Goal: Information Seeking & Learning: Check status

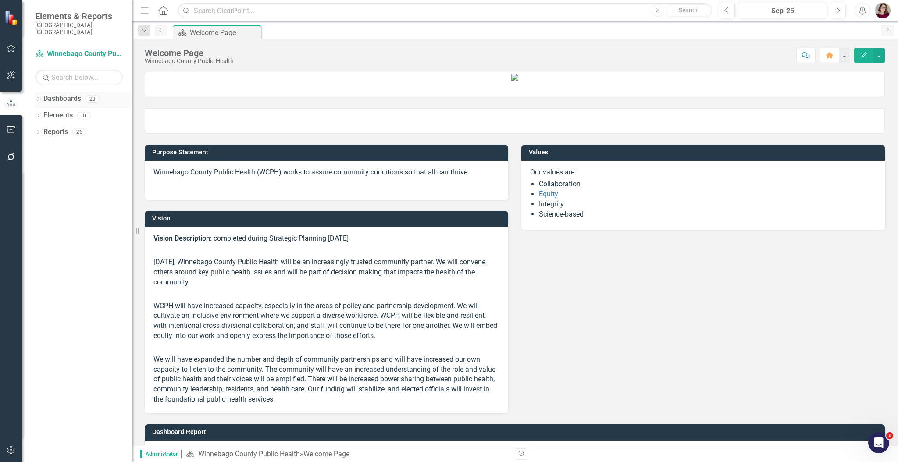
click at [39, 97] on icon at bounding box center [38, 99] width 2 height 4
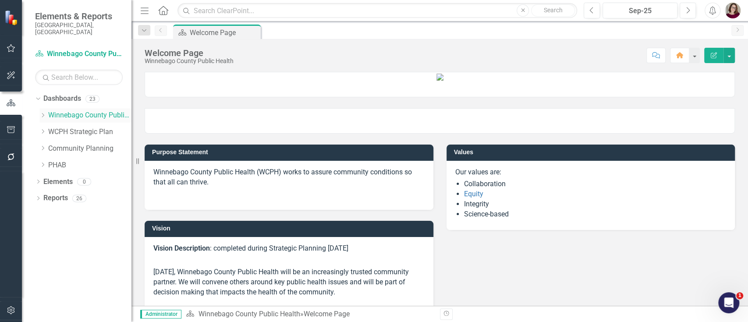
click at [42, 113] on icon "Dropdown" at bounding box center [42, 115] width 7 height 5
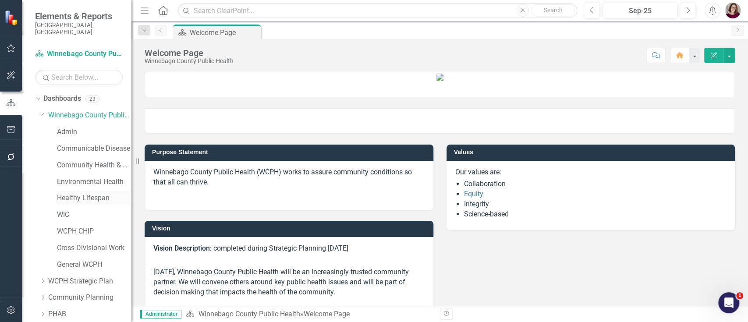
click at [64, 193] on link "Healthy Lifespan" at bounding box center [94, 198] width 75 height 10
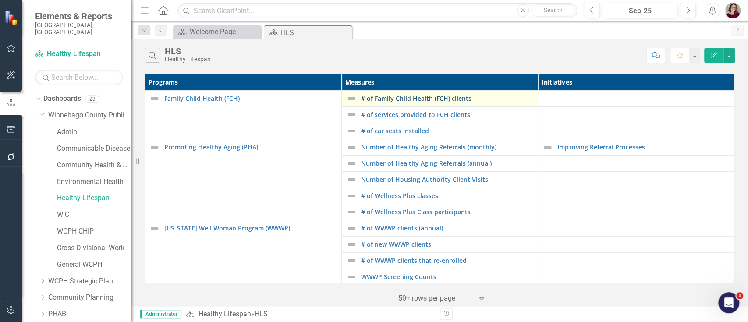
click at [374, 100] on link "# of Family Child Health (FCH) clients" at bounding box center [447, 98] width 173 height 7
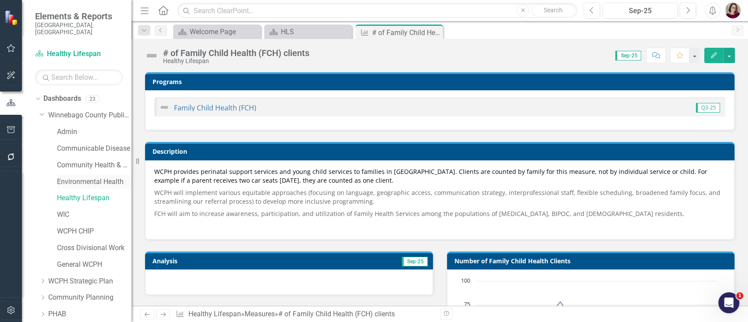
click at [82, 177] on link "Environmental Health" at bounding box center [94, 182] width 75 height 10
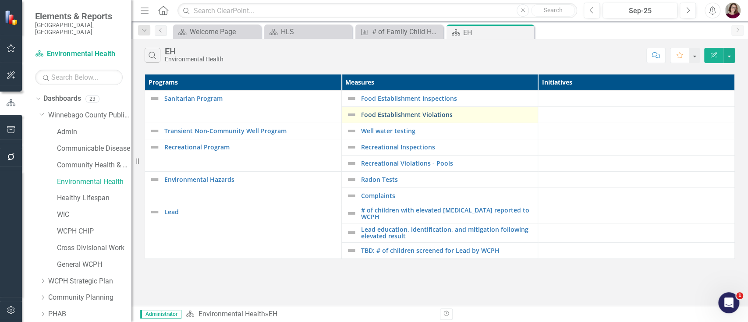
click at [433, 114] on link "Food Establishment Violations" at bounding box center [447, 114] width 173 height 7
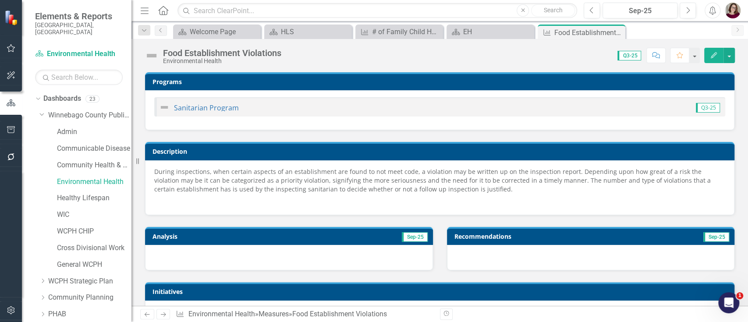
click at [582, 16] on div "Previous Sep-25 Next Alerts User Edit Profile Disable Sound Silence Alerts Help…" at bounding box center [659, 11] width 168 height 16
click at [585, 14] on button "Previous" at bounding box center [592, 11] width 16 height 16
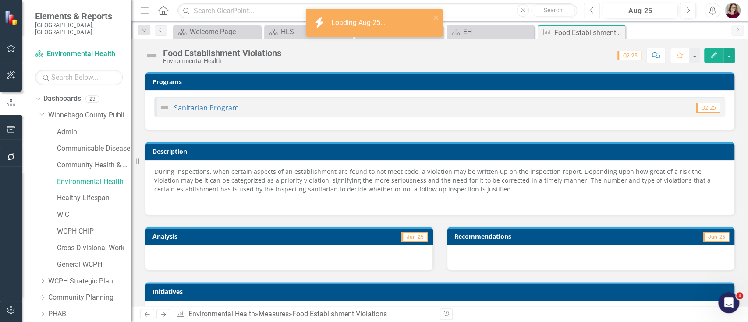
click at [590, 12] on icon "Previous" at bounding box center [592, 11] width 5 height 8
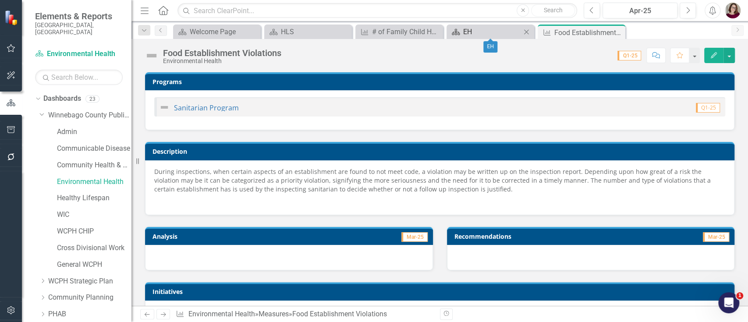
click at [495, 29] on div "EH" at bounding box center [492, 31] width 58 height 11
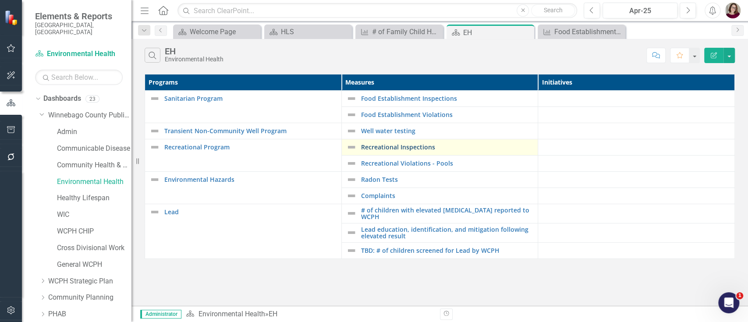
click at [406, 150] on link "Recreational Inspections" at bounding box center [447, 147] width 173 height 7
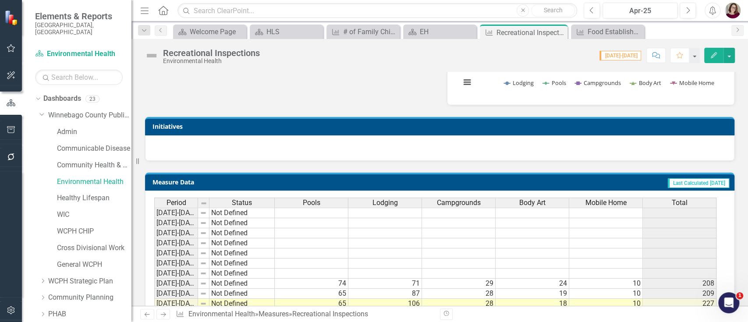
scroll to position [584, 0]
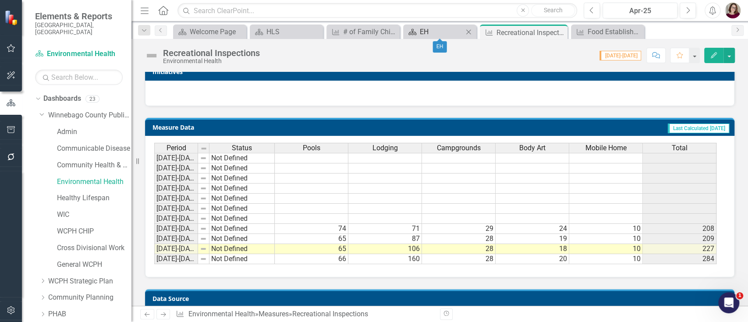
click at [447, 33] on div "EH" at bounding box center [441, 31] width 43 height 11
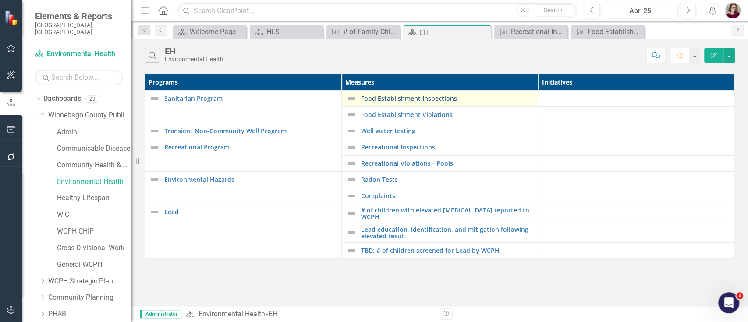
click at [425, 97] on link "Food Establishment Inspections" at bounding box center [447, 98] width 173 height 7
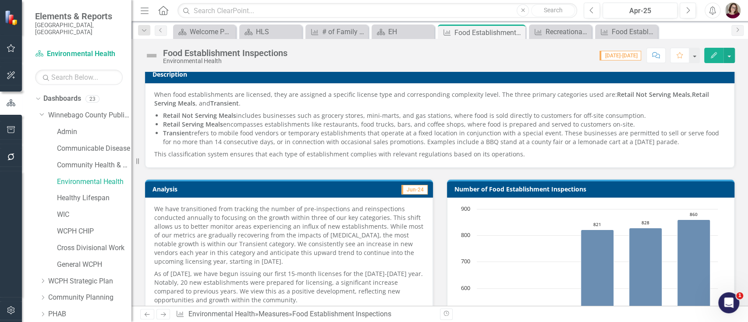
scroll to position [67, 0]
